Goal: Register for event/course

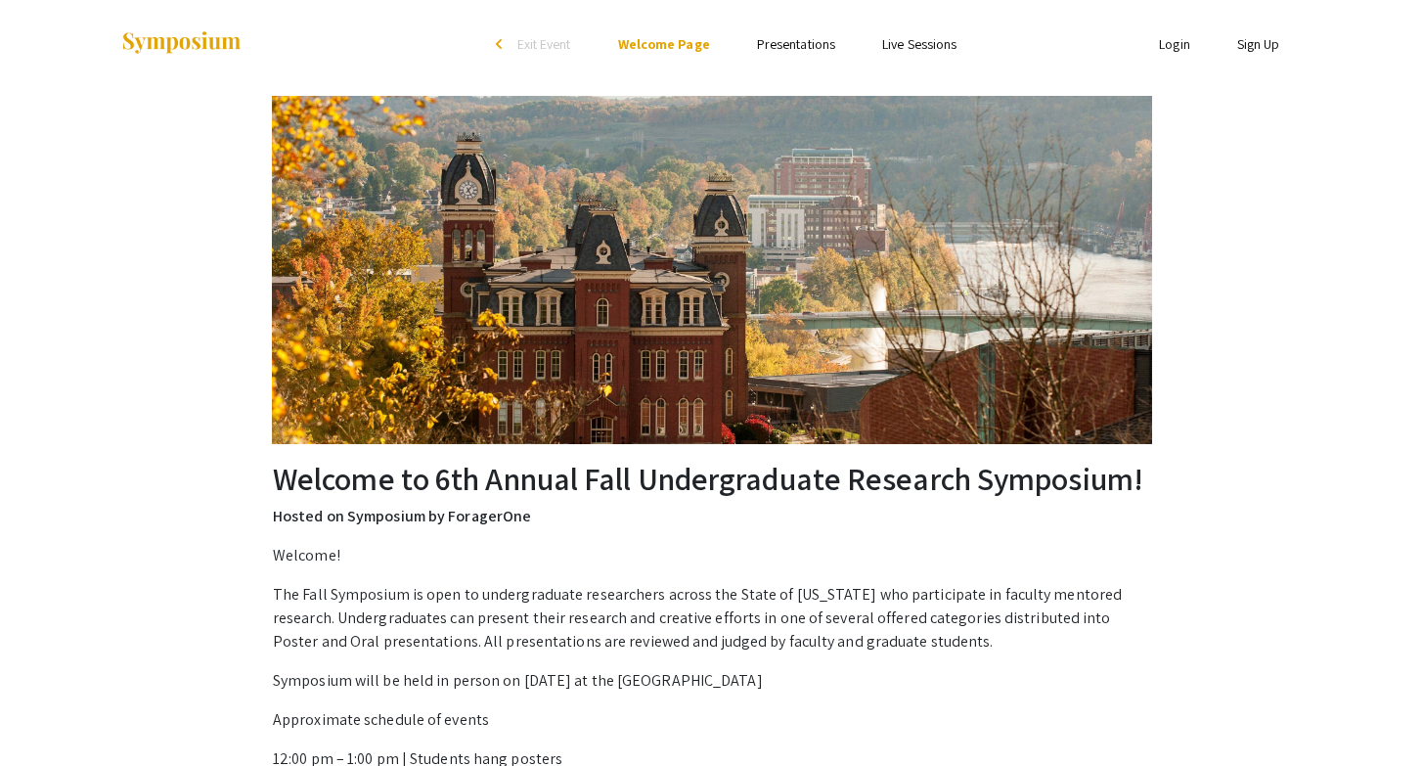
click at [570, 330] on img at bounding box center [712, 270] width 881 height 348
click at [805, 52] on link "Presentations" at bounding box center [796, 44] width 78 height 18
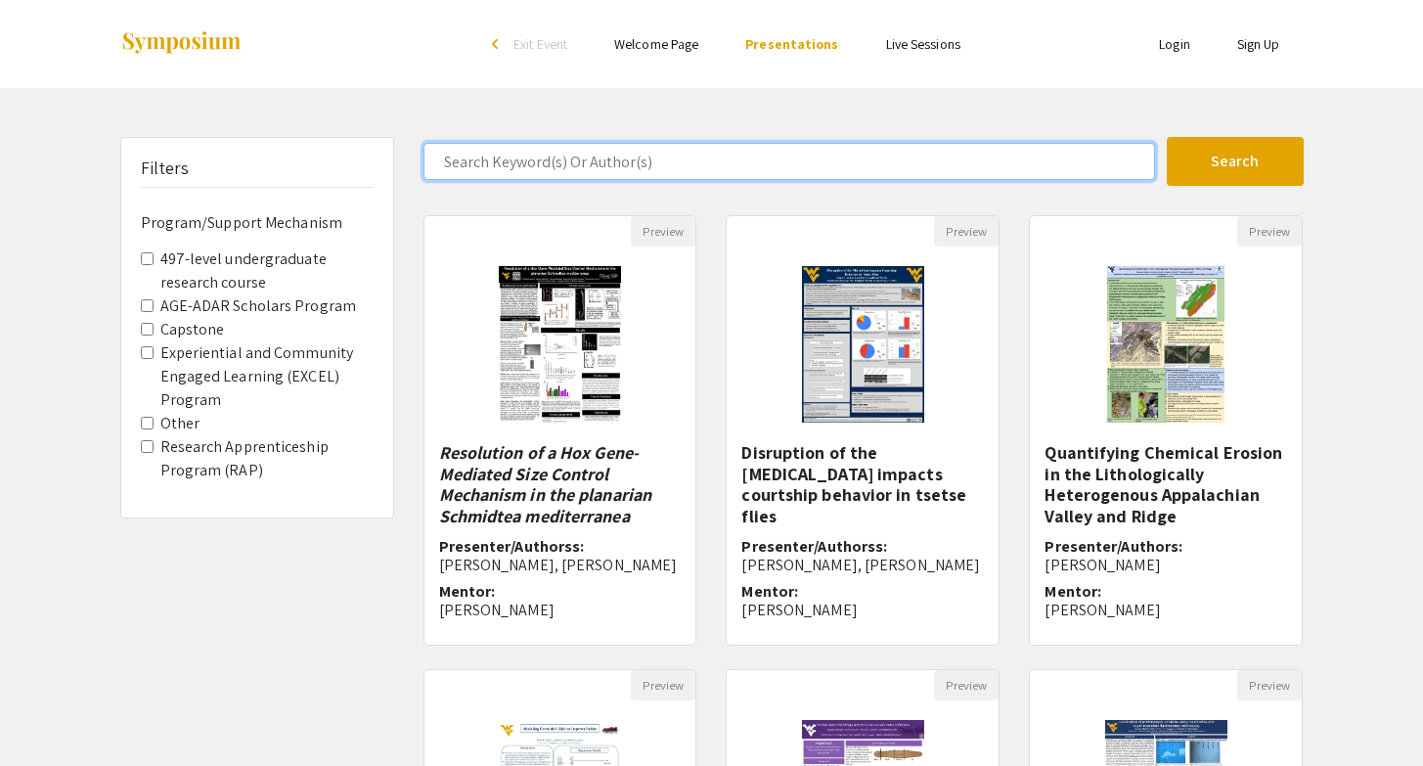
click at [534, 161] on input "Search Keyword(s) Or Author(s)" at bounding box center [790, 161] width 732 height 37
click at [1167, 137] on button "Search" at bounding box center [1235, 161] width 137 height 49
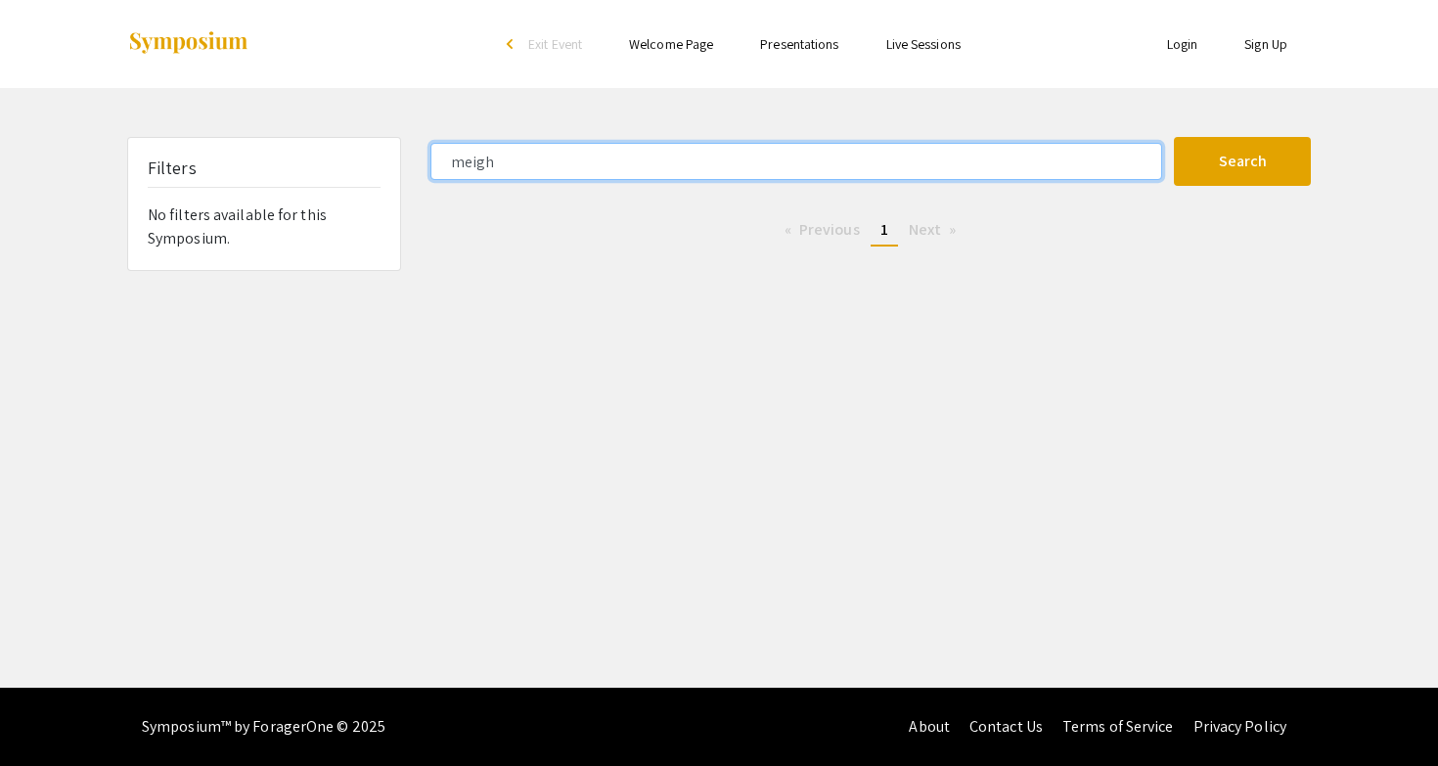
drag, startPoint x: 520, startPoint y: 167, endPoint x: 420, endPoint y: 167, distance: 100.8
click at [420, 167] on div "meigh" at bounding box center [795, 161] width 758 height 37
type input "Burtner"
click at [1174, 137] on button "Search" at bounding box center [1242, 161] width 137 height 49
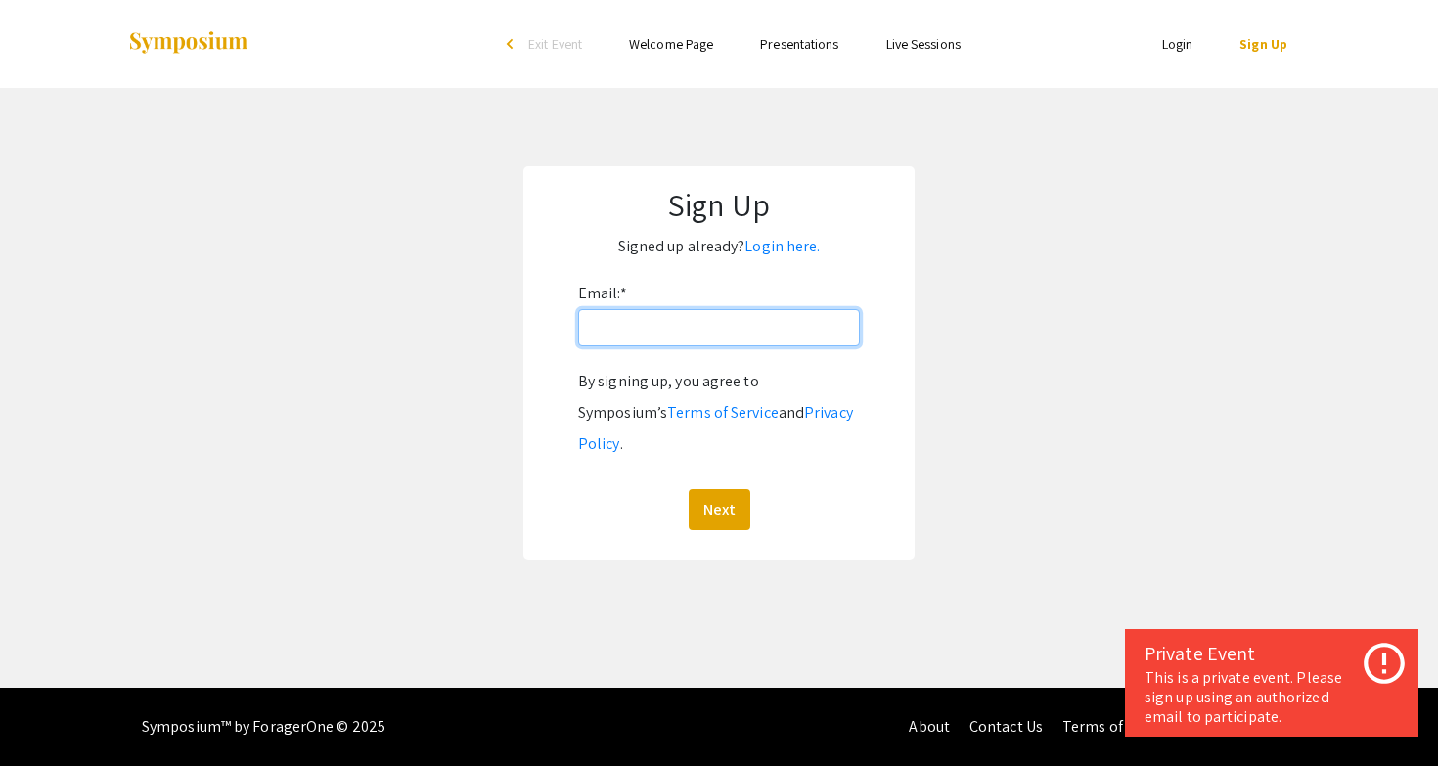
click at [642, 338] on input "Email: *" at bounding box center [719, 327] width 282 height 37
click at [815, 50] on link "Presentations" at bounding box center [799, 44] width 78 height 18
click at [633, 321] on input "Email: *" at bounding box center [719, 327] width 282 height 37
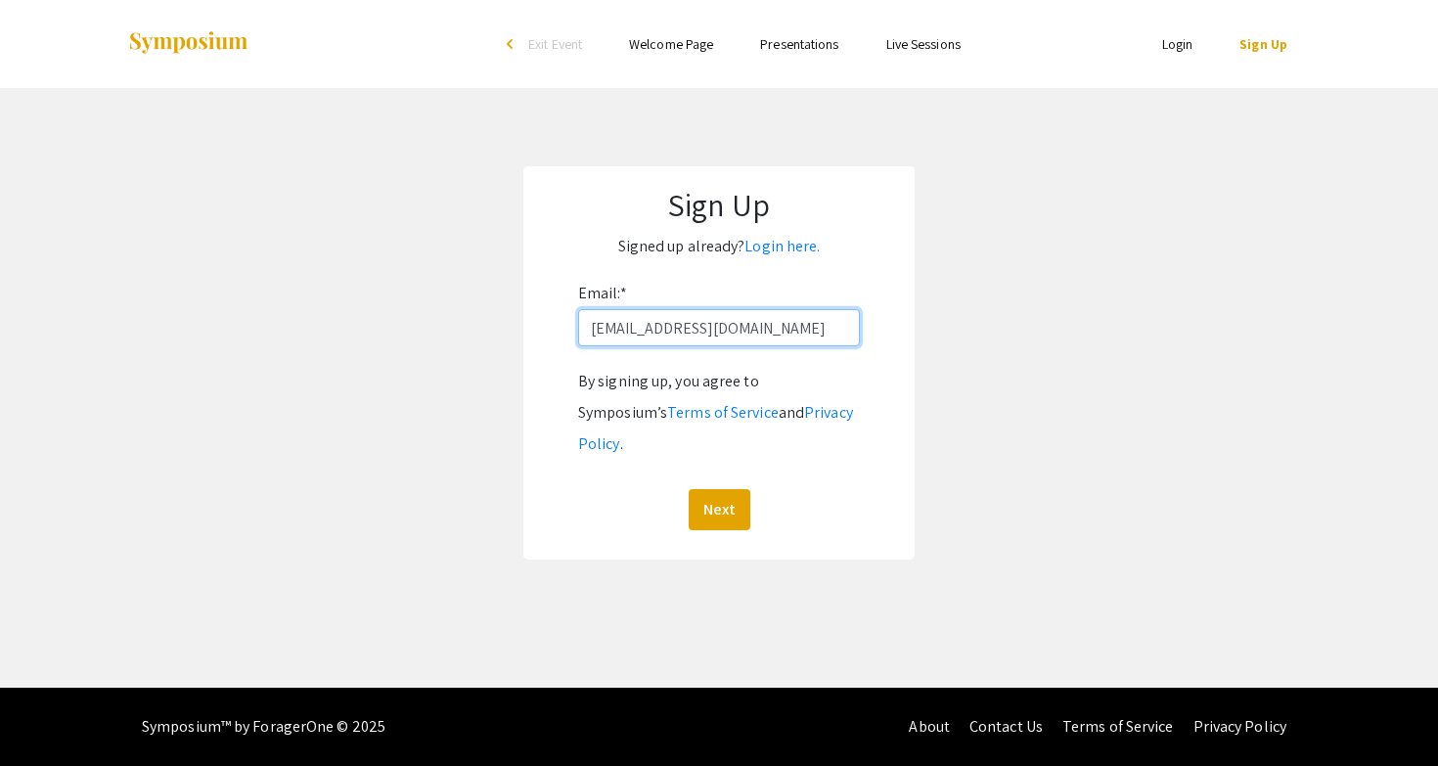
type input "kmmeigh@mix.wvu.edu"
click at [689, 489] on button "Next" at bounding box center [720, 509] width 62 height 41
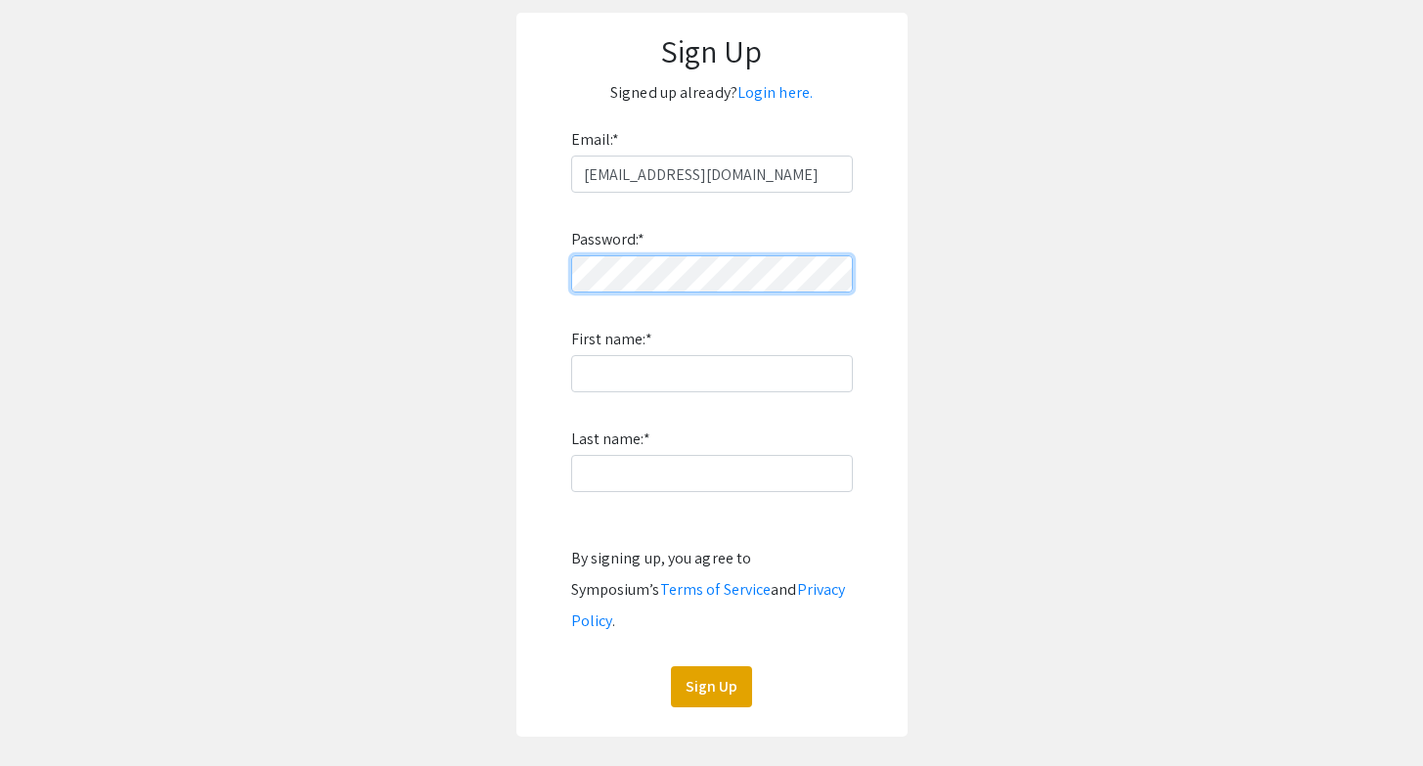
scroll to position [149, 0]
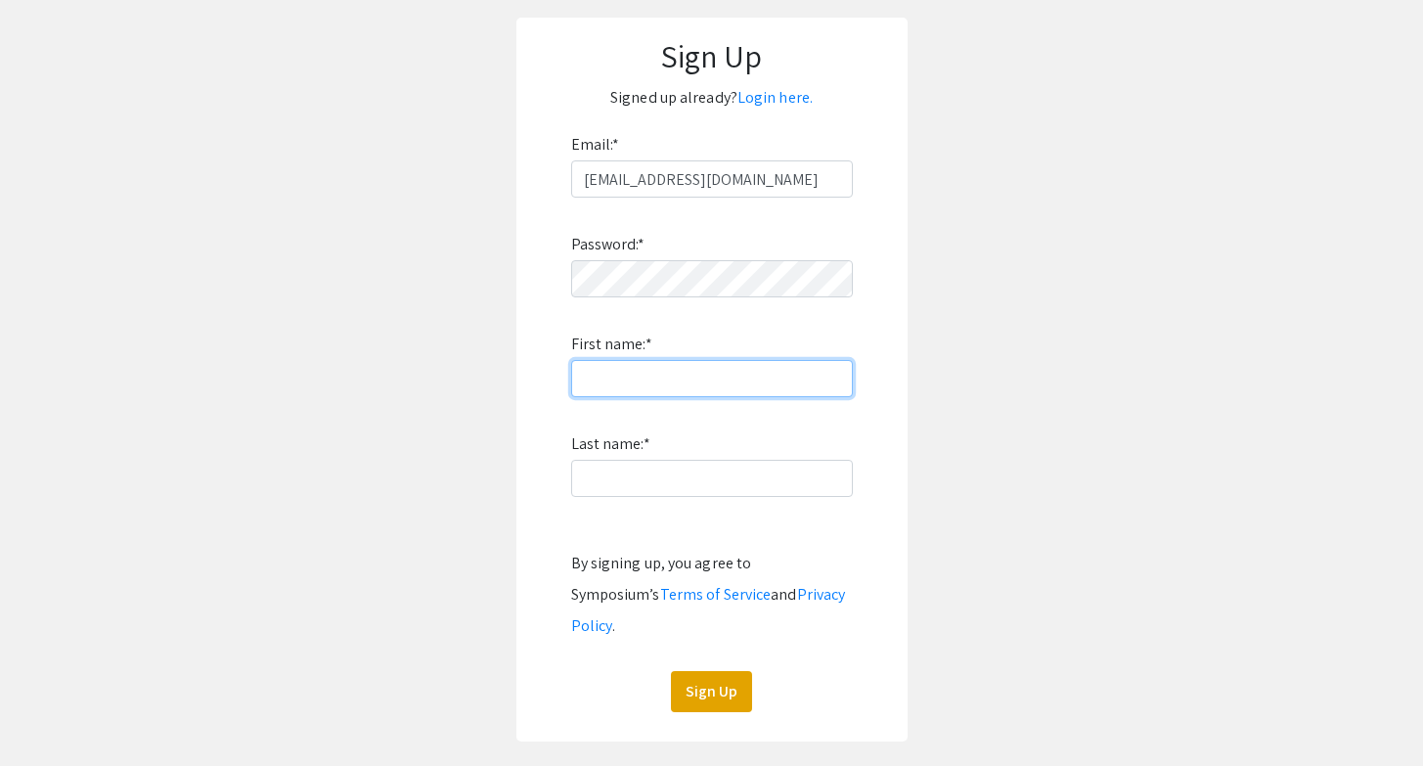
click at [631, 376] on input "First name: *" at bounding box center [712, 378] width 282 height 37
type input "Kimberly"
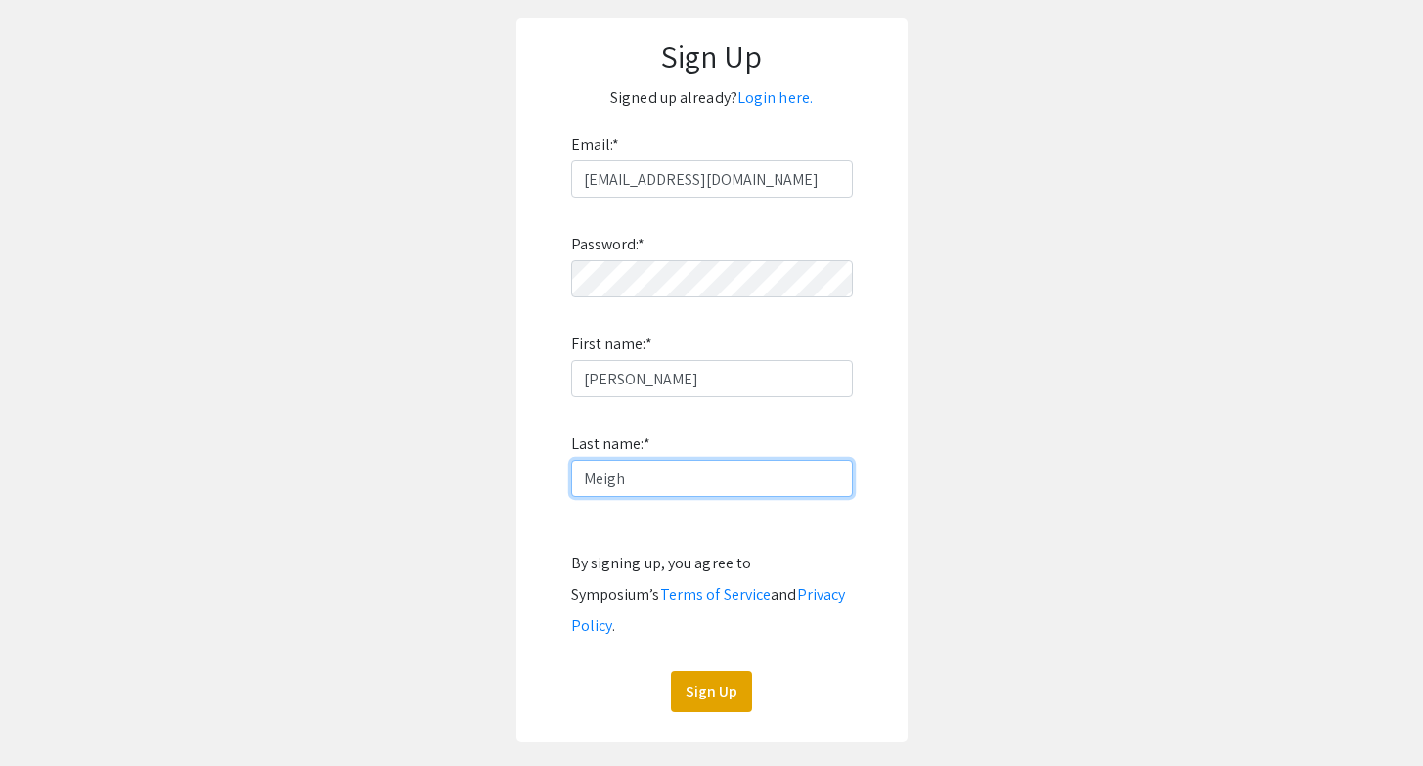
type input "Meigh"
click at [855, 675] on form "Email: * kmmeigh@mix.wvu.edu Password: * First name: * Kimberly Last name: * Me…" at bounding box center [712, 420] width 352 height 583
click at [721, 671] on button "Sign Up" at bounding box center [711, 691] width 81 height 41
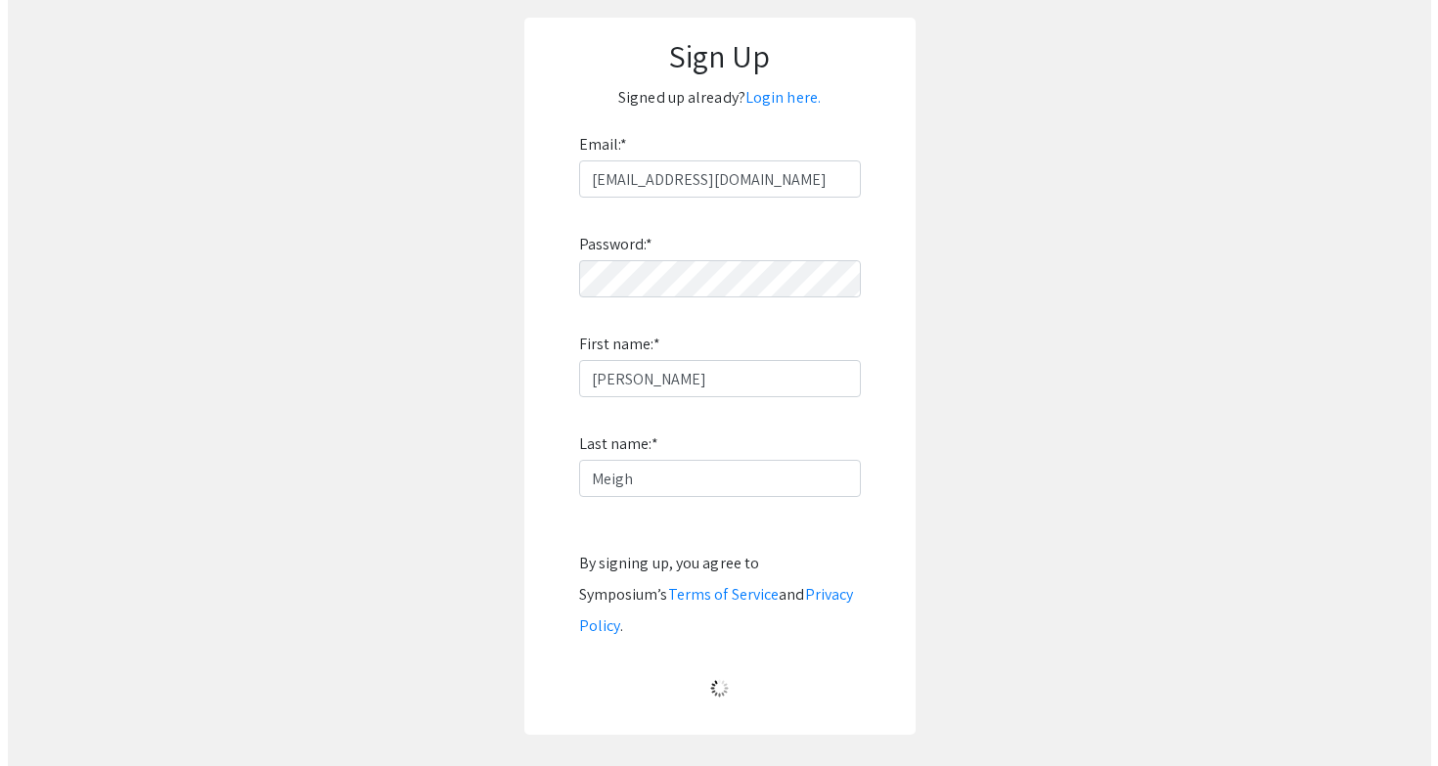
scroll to position [0, 0]
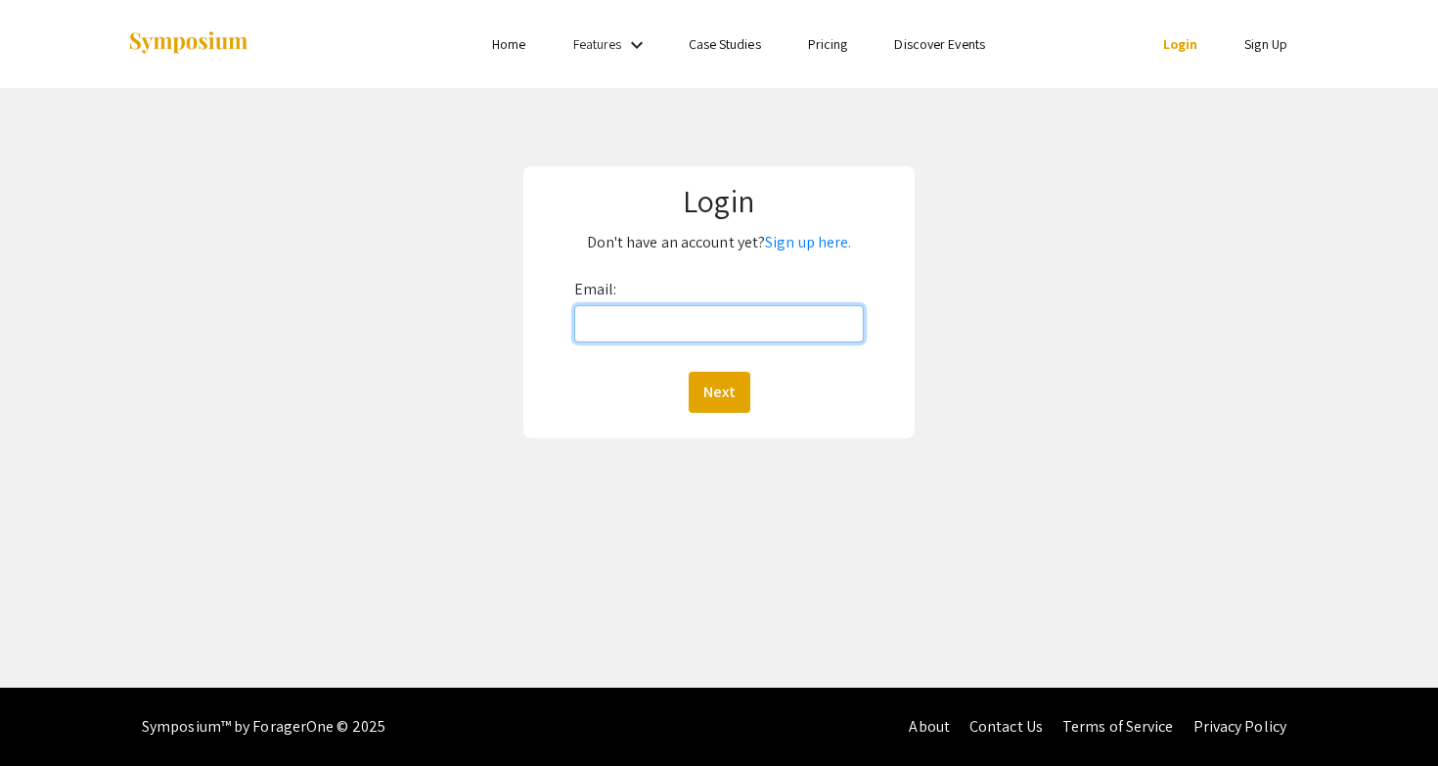
click at [658, 328] on input "Email:" at bounding box center [719, 323] width 291 height 37
type input "kmmeigh@mix.wvu.edu"
click at [928, 367] on div "Login Don't have an account yet? Sign up here. Email: kmmeigh@mix.wvu.edu Next" at bounding box center [719, 302] width 1468 height 429
click at [708, 399] on button "Next" at bounding box center [720, 392] width 62 height 41
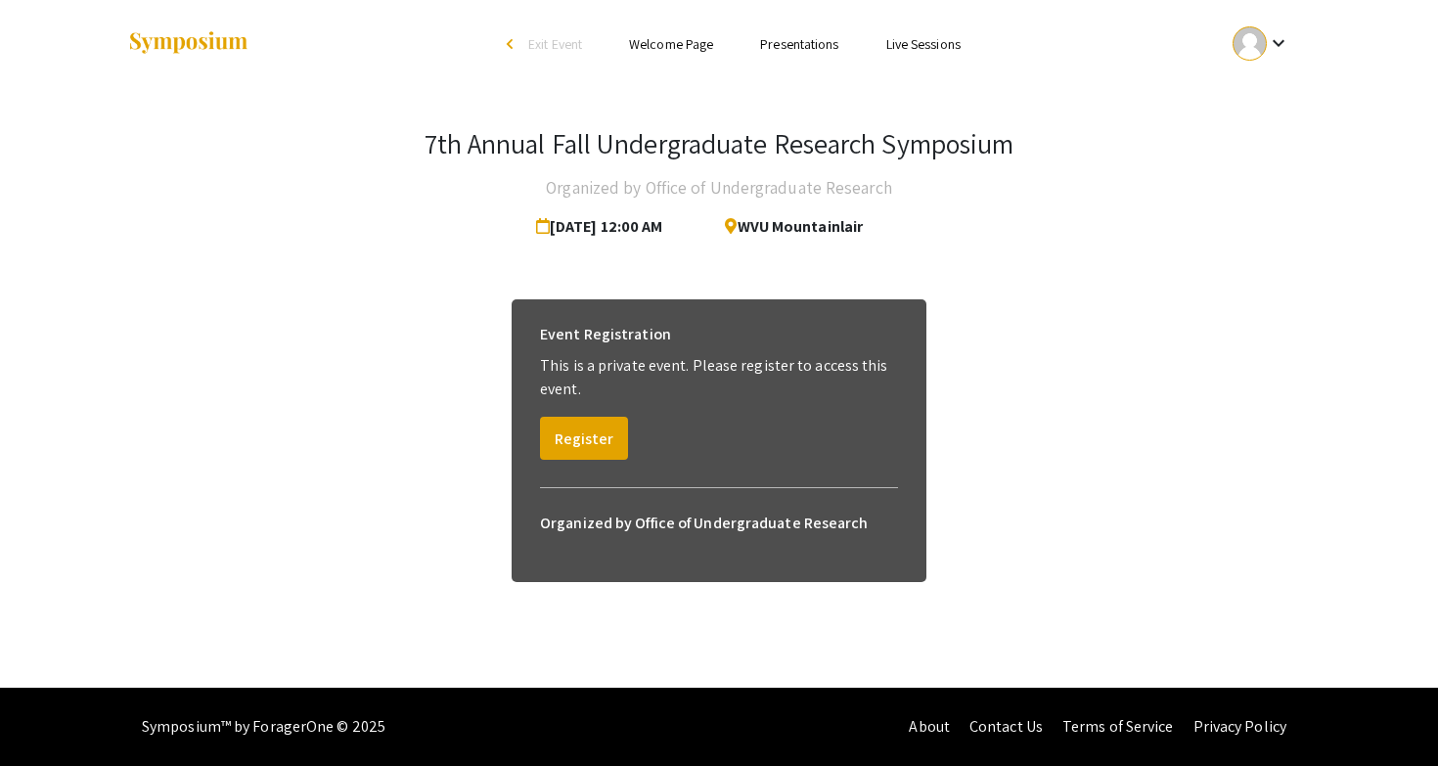
click at [821, 233] on span "WVU Mountainlair" at bounding box center [786, 226] width 154 height 39
drag, startPoint x: 890, startPoint y: 350, endPoint x: 977, endPoint y: 390, distance: 95.9
click at [890, 350] on div "Event Registration" at bounding box center [719, 334] width 358 height 39
click at [812, 45] on link "Presentations" at bounding box center [799, 44] width 78 height 18
click at [796, 48] on link "Presentations" at bounding box center [799, 44] width 78 height 18
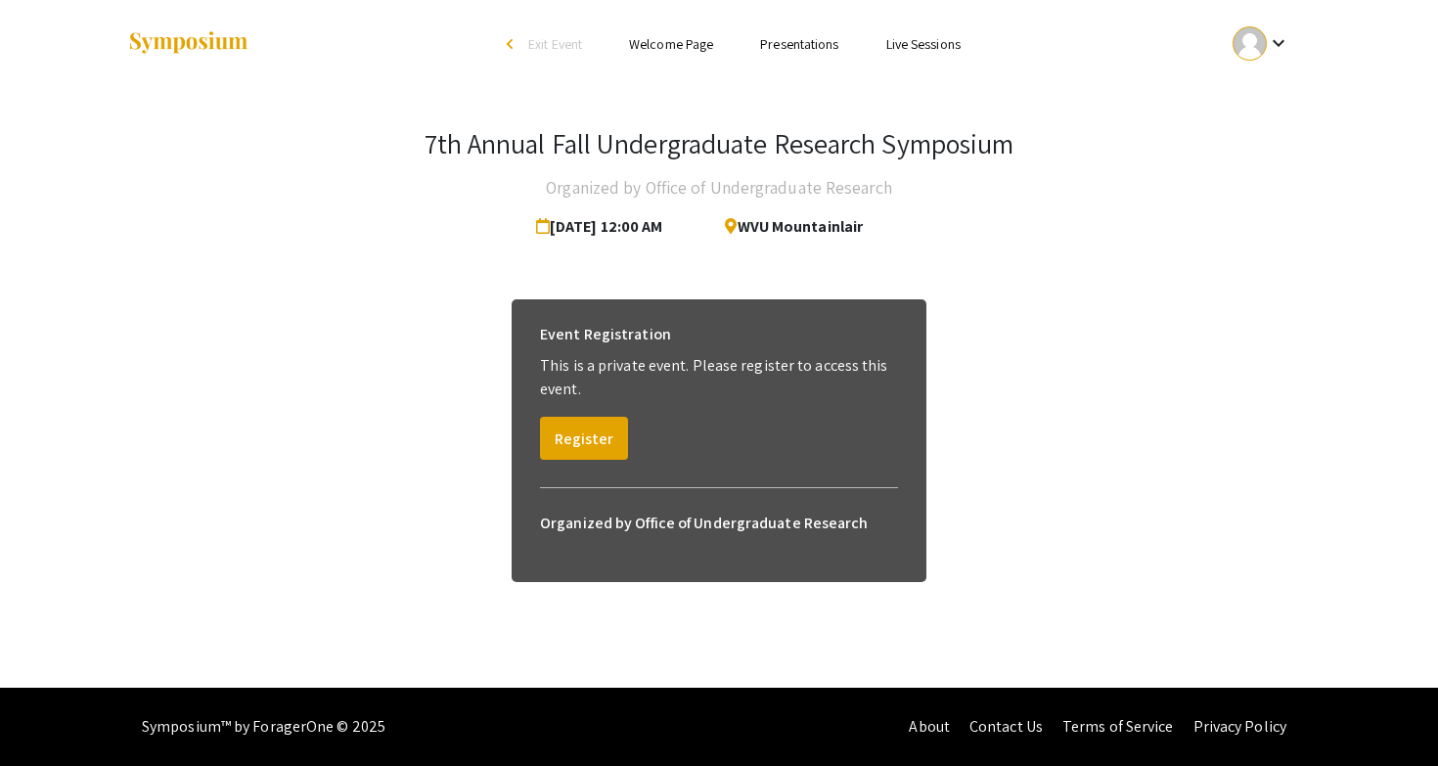
click at [793, 50] on link "Presentations" at bounding box center [799, 44] width 78 height 18
click at [794, 49] on link "Presentations" at bounding box center [799, 44] width 78 height 18
click at [648, 42] on link "Welcome Page" at bounding box center [671, 44] width 84 height 18
click at [780, 42] on link "Presentations" at bounding box center [799, 44] width 78 height 18
click at [927, 48] on link "Live Sessions" at bounding box center [923, 44] width 74 height 18
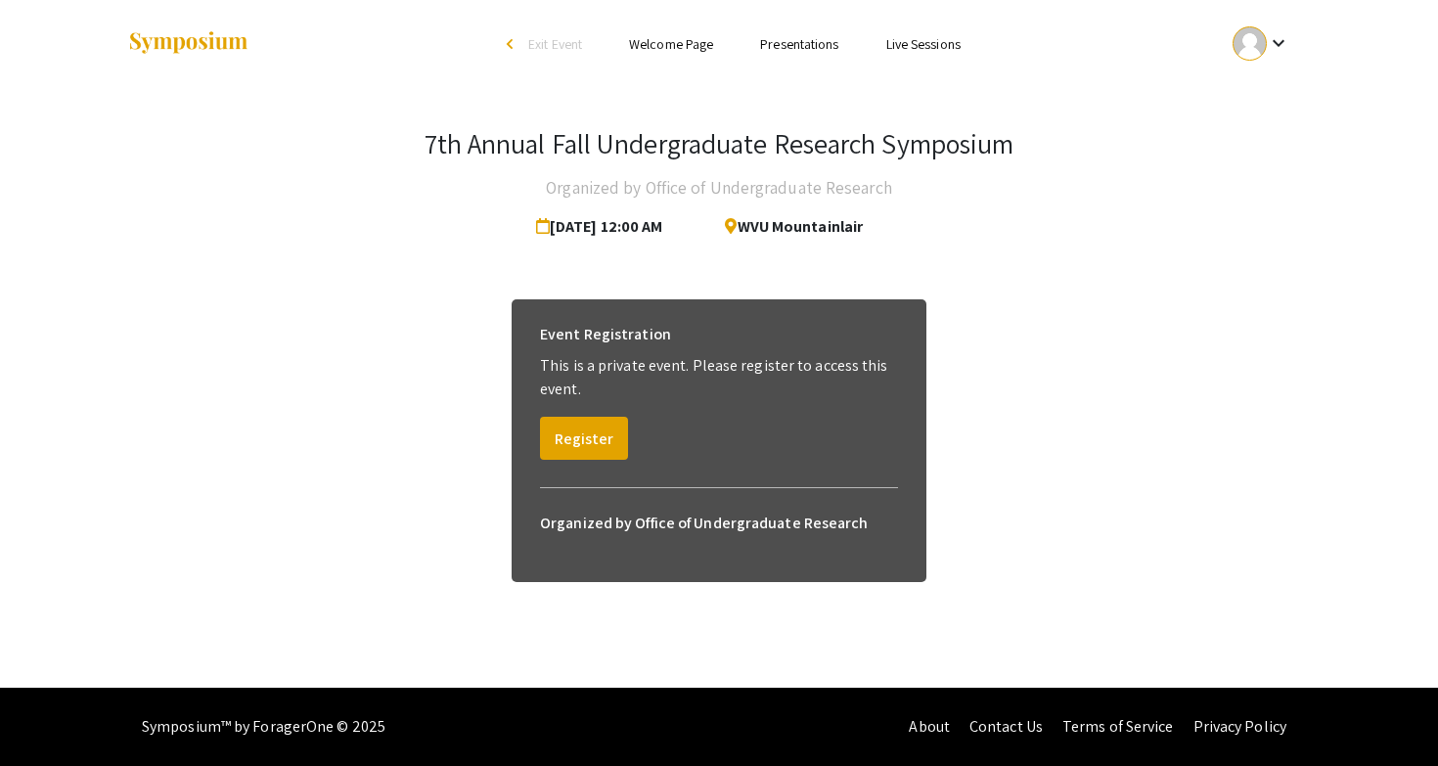
click at [1249, 49] on div at bounding box center [1250, 43] width 34 height 34
click at [1102, 155] on div at bounding box center [719, 383] width 1438 height 766
click at [920, 43] on link "Live Sessions" at bounding box center [923, 44] width 74 height 18
click at [803, 49] on link "Presentations" at bounding box center [799, 44] width 78 height 18
